Goal: Check status: Check status

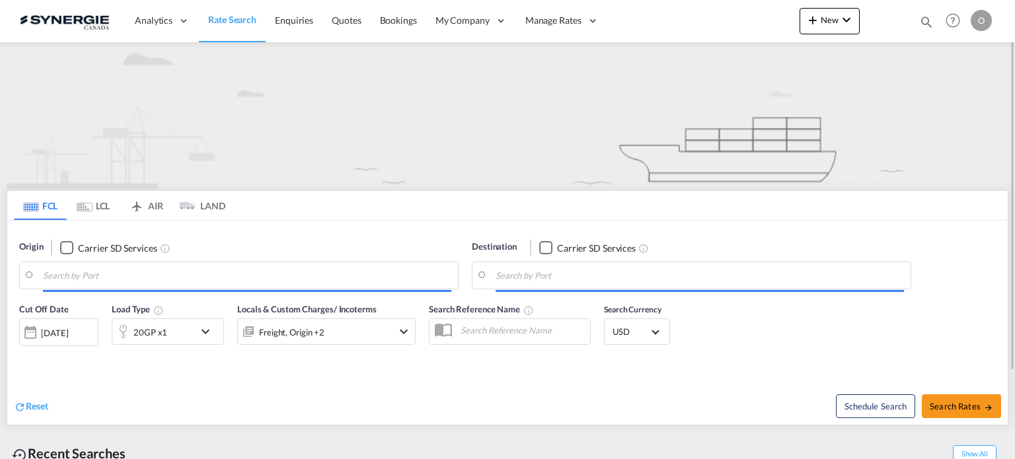
type input "Saskatoon, SK, CASAK"
type input "Navegantes, BRNVT"
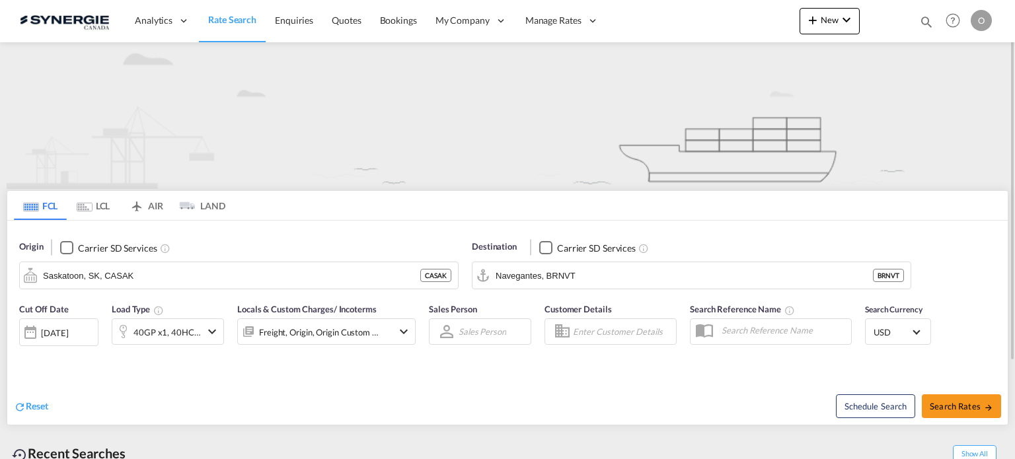
click at [925, 19] on md-icon "icon-magnify" at bounding box center [926, 22] width 15 height 15
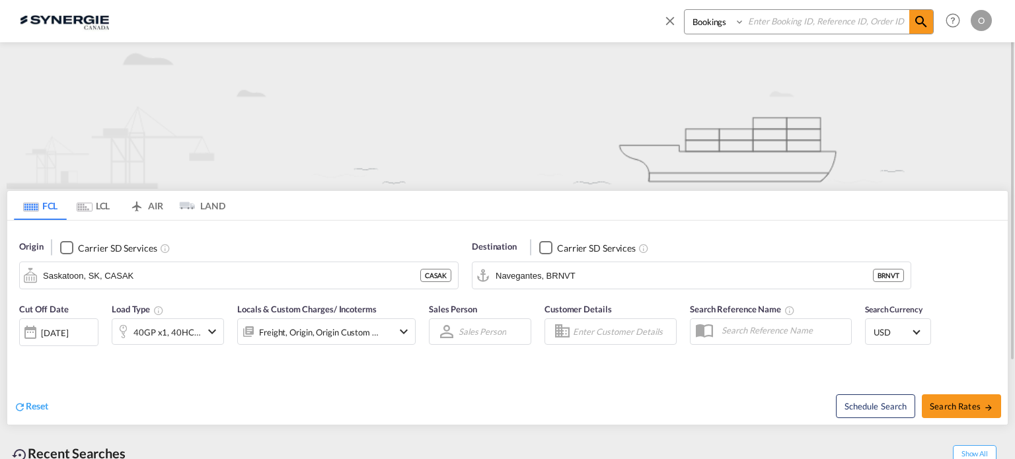
click at [722, 25] on select "Bookings Quotes Enquiries" at bounding box center [716, 22] width 63 height 24
select select "Quotes"
click at [685, 10] on select "Bookings Quotes Enquiries" at bounding box center [716, 22] width 63 height 24
click at [751, 26] on input at bounding box center [827, 21] width 165 height 23
paste input "SYC000015121"
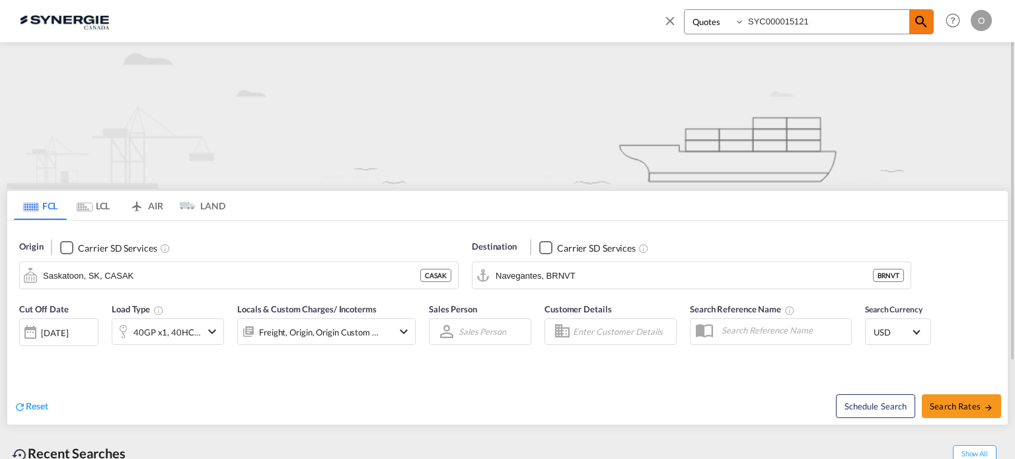
type input "SYC000015121"
click at [924, 26] on md-icon "icon-magnify" at bounding box center [921, 22] width 16 height 16
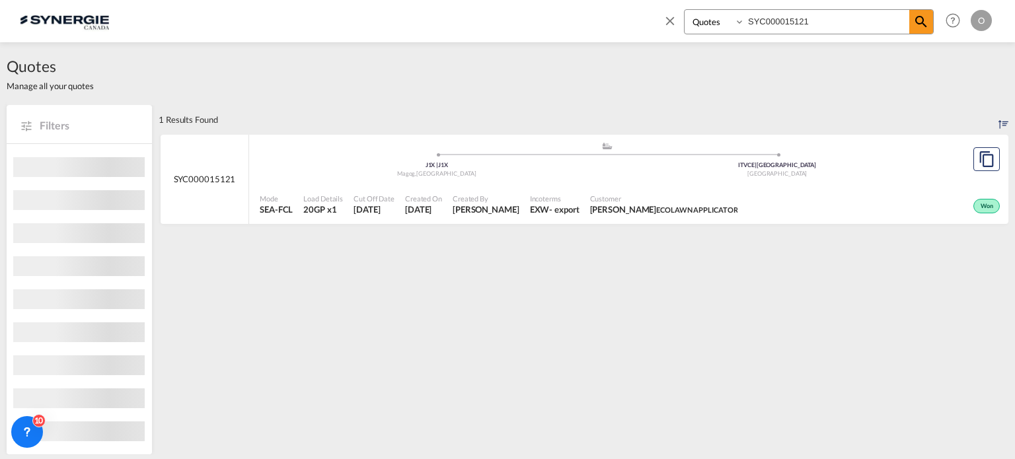
click at [665, 202] on span "Customer" at bounding box center [664, 199] width 148 height 10
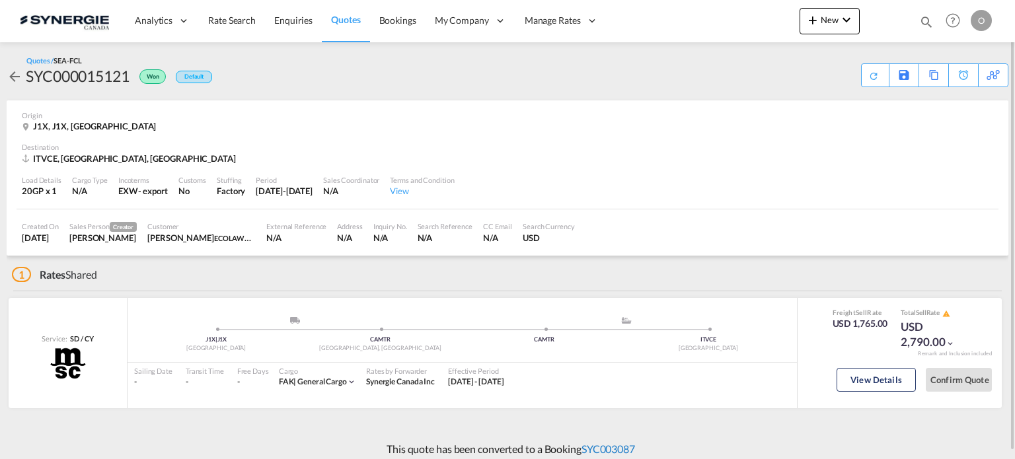
click at [603, 449] on link "SYC003087" at bounding box center [609, 449] width 54 height 13
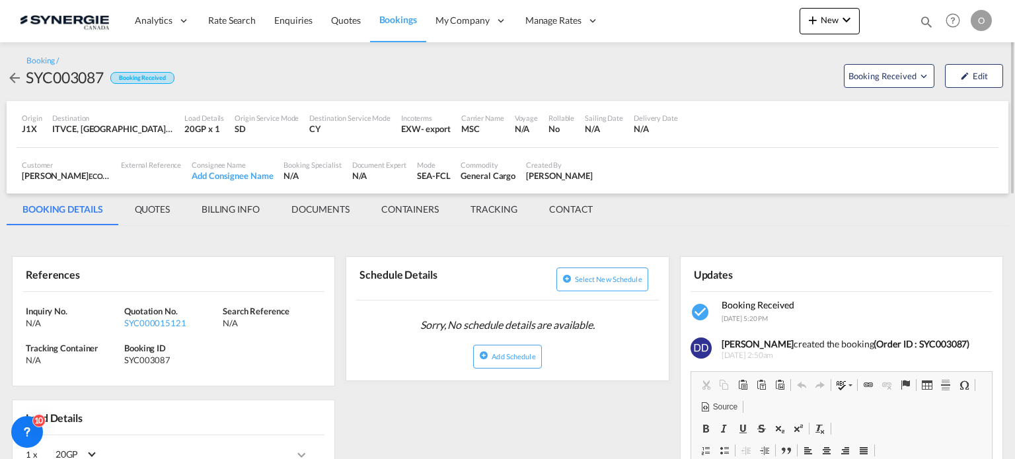
click at [156, 203] on md-tab-item "QUOTES" at bounding box center [152, 210] width 67 height 32
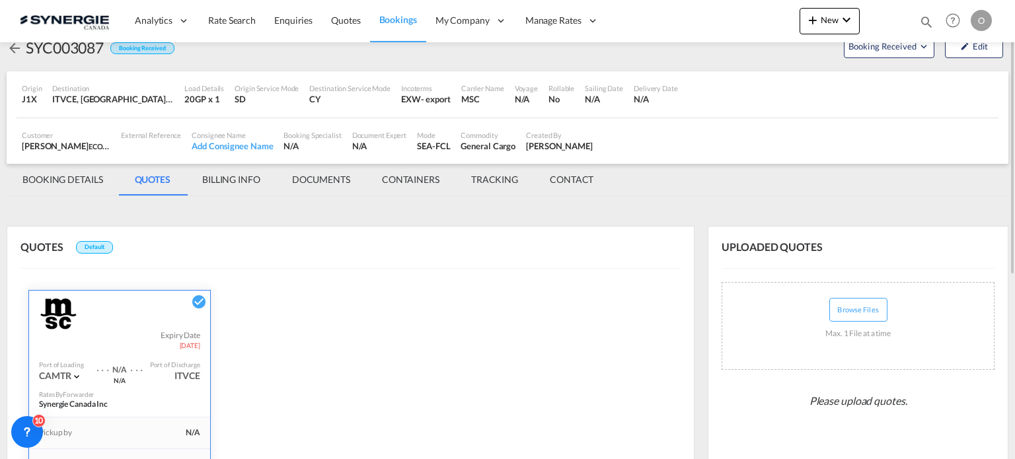
scroll to position [360, 0]
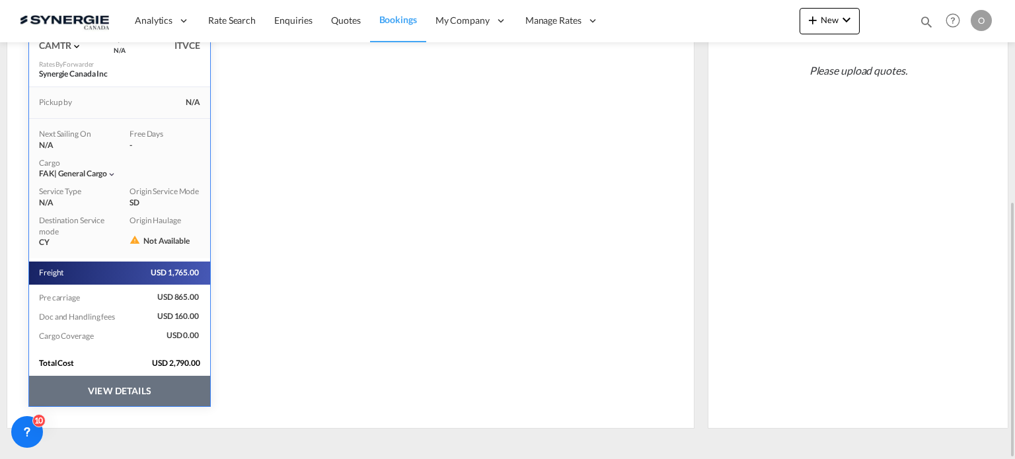
click at [132, 383] on button "VIEW DETAILS" at bounding box center [119, 391] width 181 height 30
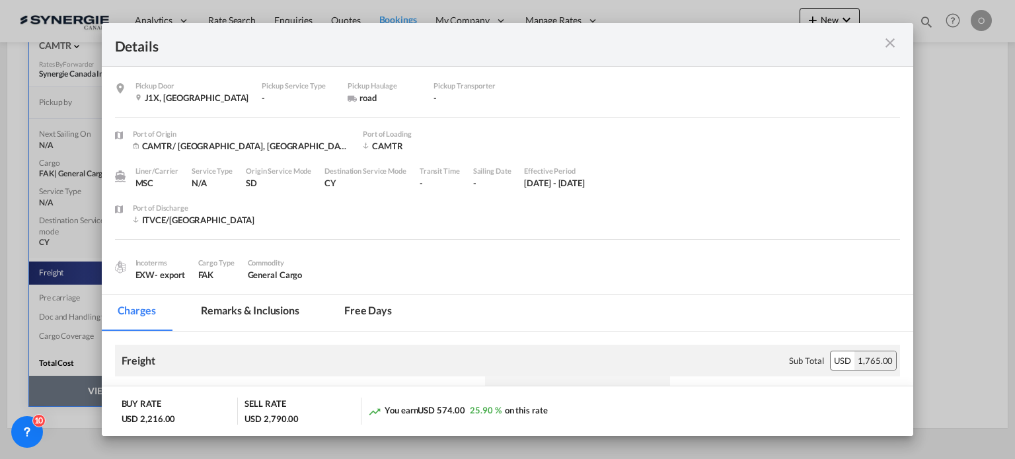
click at [268, 305] on md-tab-item "Remarks & Inclusions" at bounding box center [250, 313] width 130 height 36
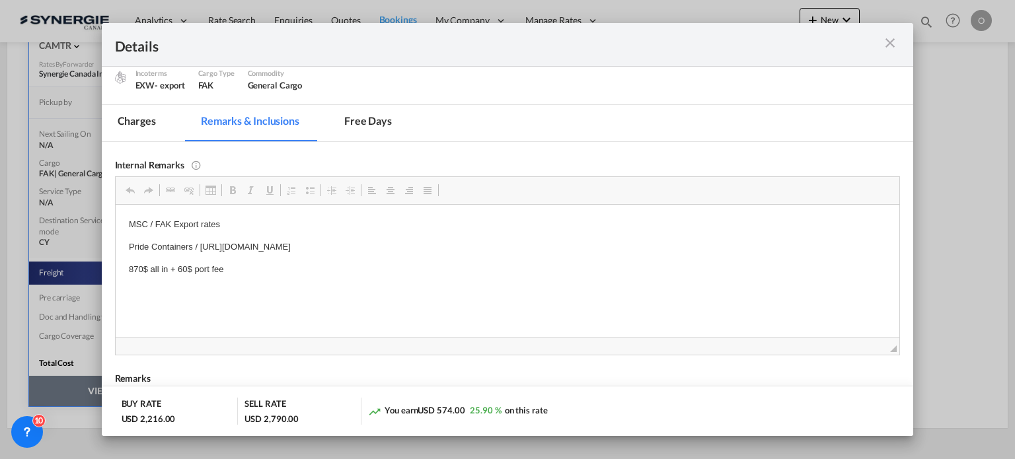
scroll to position [198, 0]
